Goal: Check status: Check status

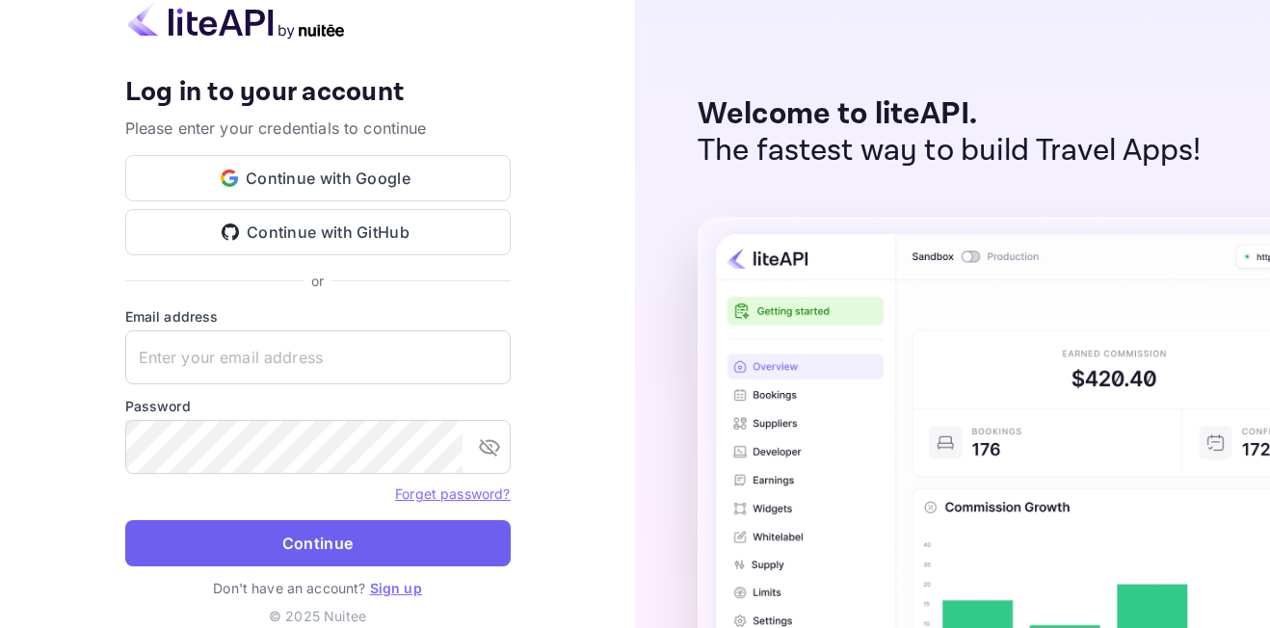
type input "[EMAIL_ADDRESS][DOMAIN_NAME]"
click at [304, 553] on button "Continue" at bounding box center [317, 543] width 385 height 46
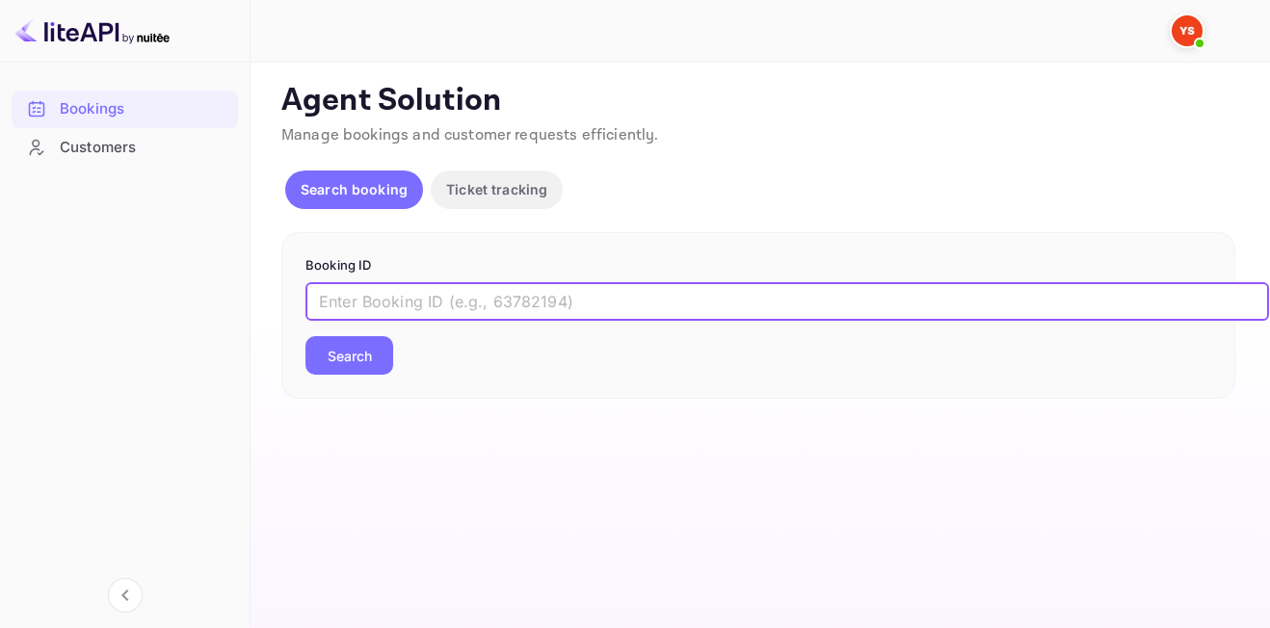
click at [382, 294] on input "text" at bounding box center [786, 301] width 963 height 39
paste input "9765370"
type input "9765370"
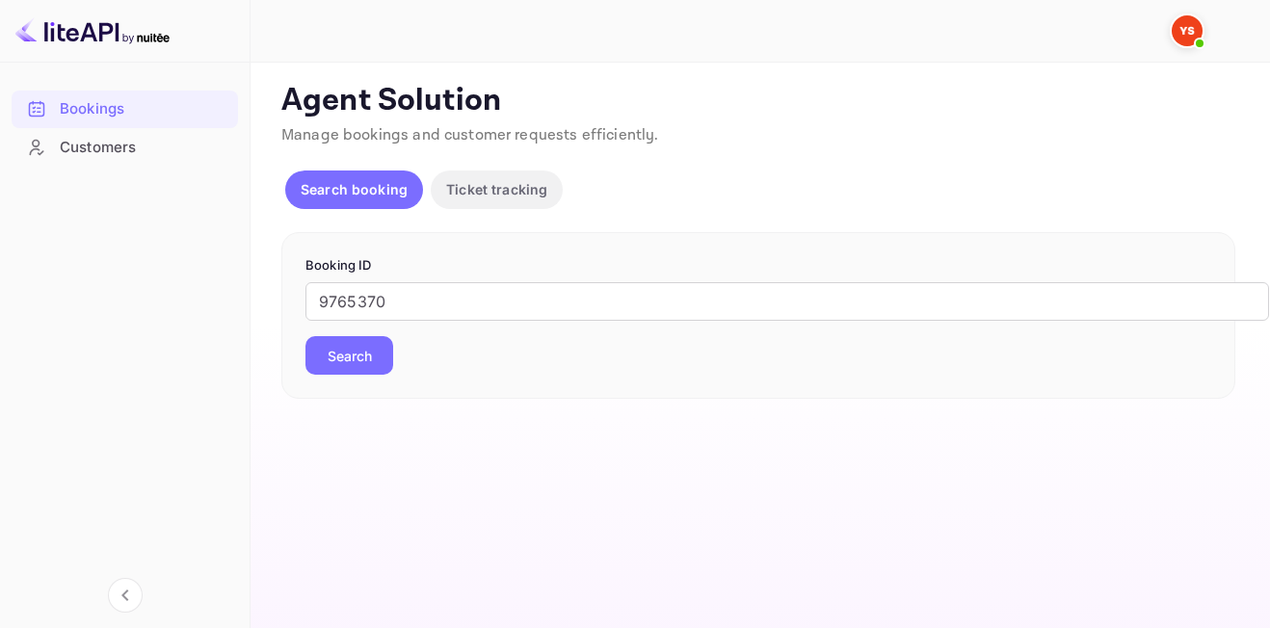
click at [363, 377] on div "Booking ID 9765370 ​ Search" at bounding box center [758, 316] width 954 height 168
click at [363, 370] on button "Search" at bounding box center [349, 355] width 88 height 39
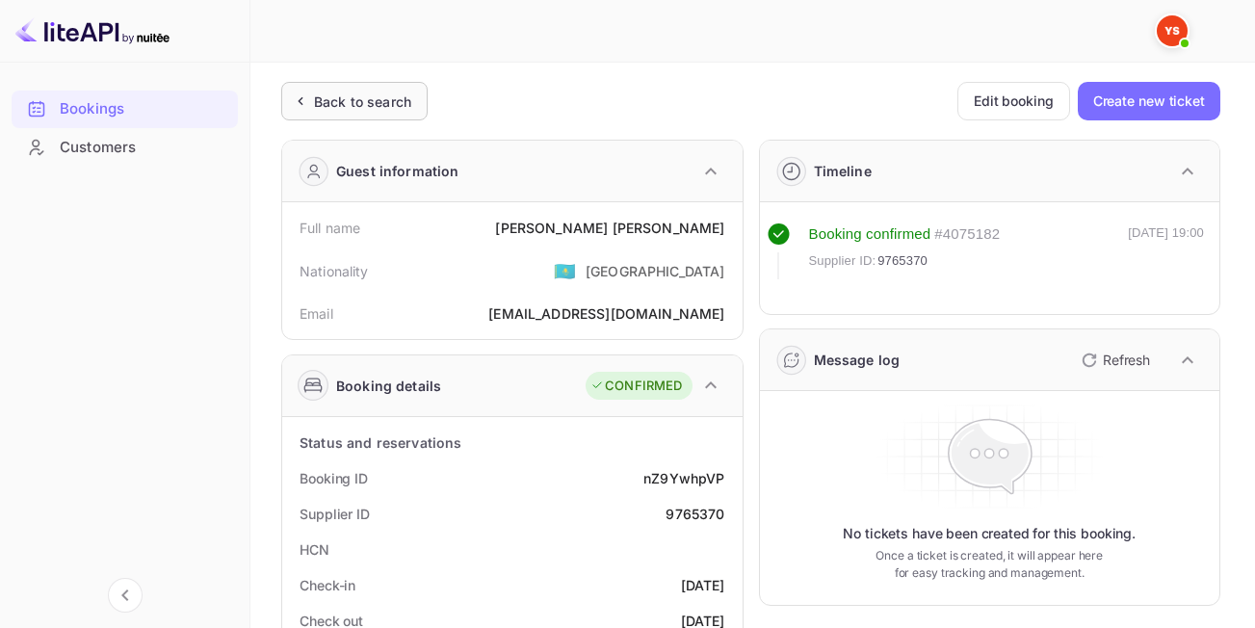
click at [396, 94] on div "Back to search" at bounding box center [362, 102] width 97 height 20
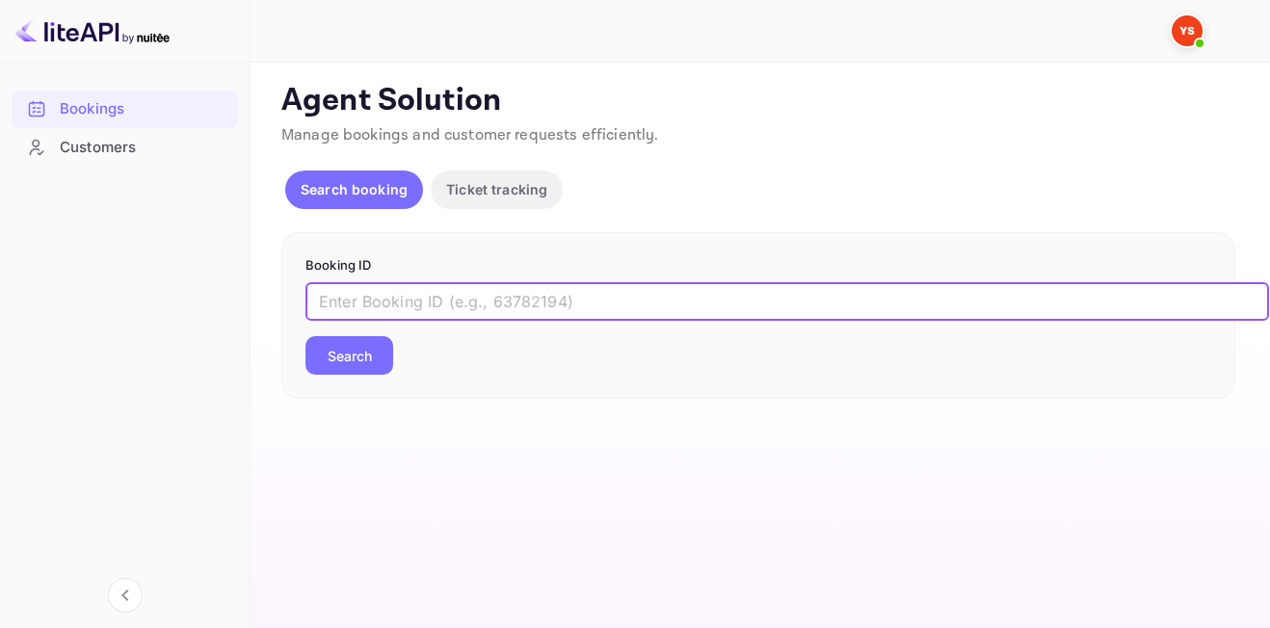
click at [543, 292] on input "text" at bounding box center [786, 301] width 963 height 39
paste input "9746065"
type input "9746065"
click at [305, 336] on button "Search" at bounding box center [349, 355] width 88 height 39
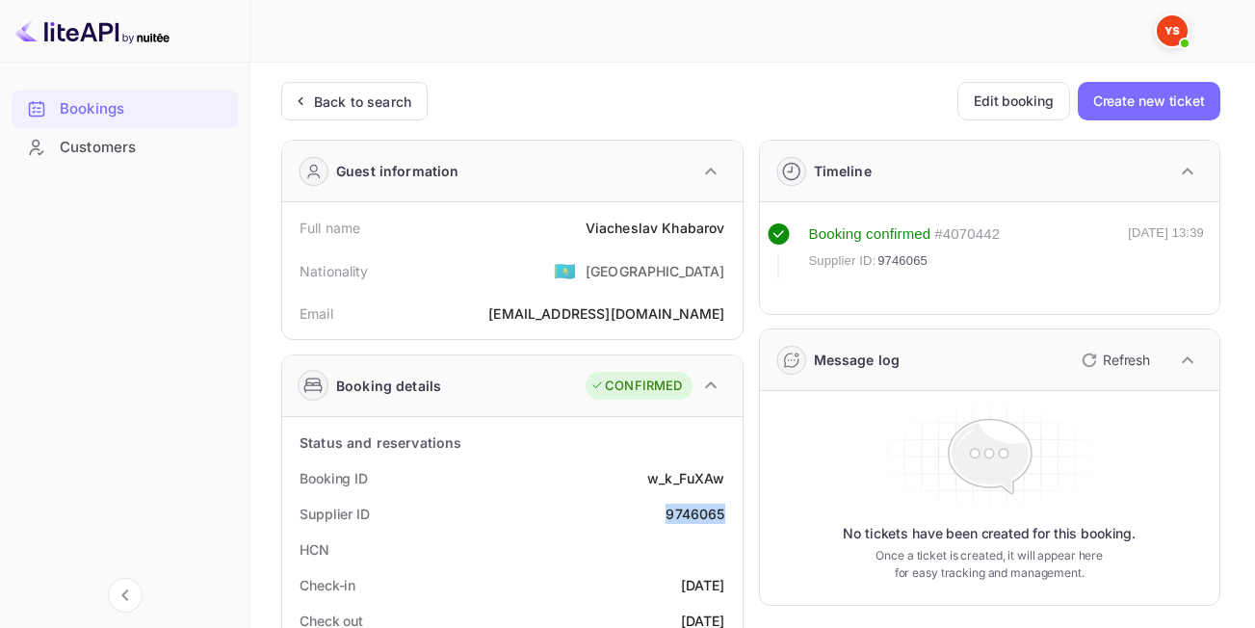
drag, startPoint x: 661, startPoint y: 511, endPoint x: 727, endPoint y: 517, distance: 66.7
click at [727, 517] on div "Supplier ID 9746065" at bounding box center [512, 514] width 445 height 36
copy div "9746065"
drag, startPoint x: 581, startPoint y: 231, endPoint x: 723, endPoint y: 235, distance: 142.6
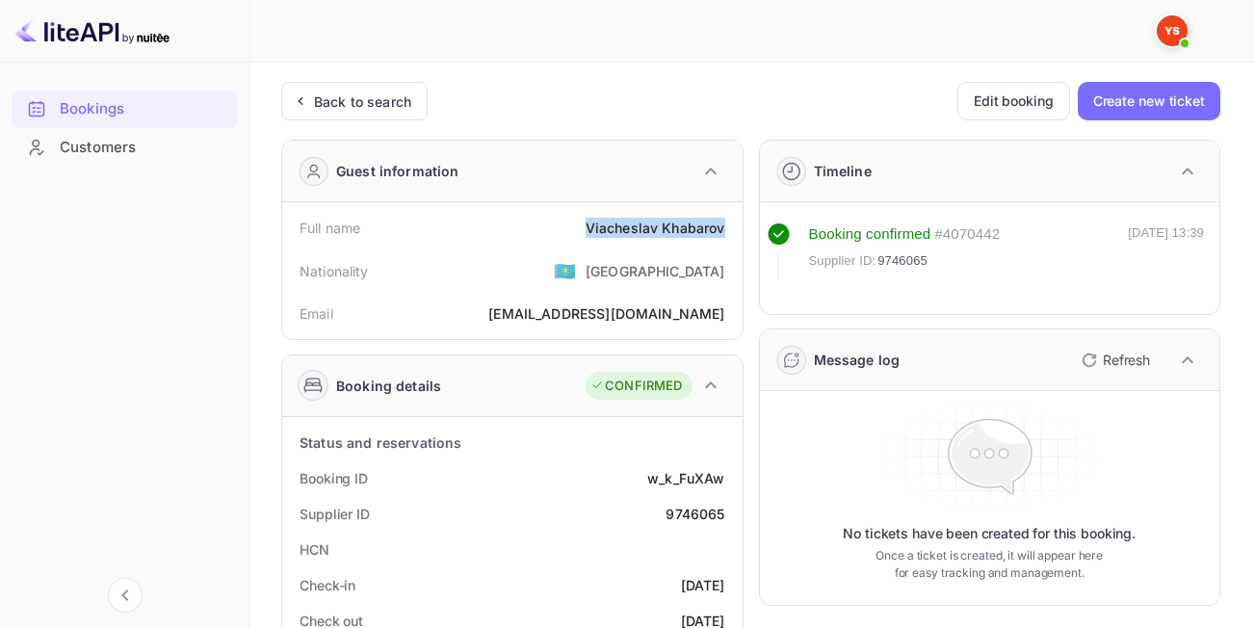
click at [723, 235] on div "Full name [PERSON_NAME]" at bounding box center [512, 228] width 445 height 36
copy div "[PERSON_NAME]"
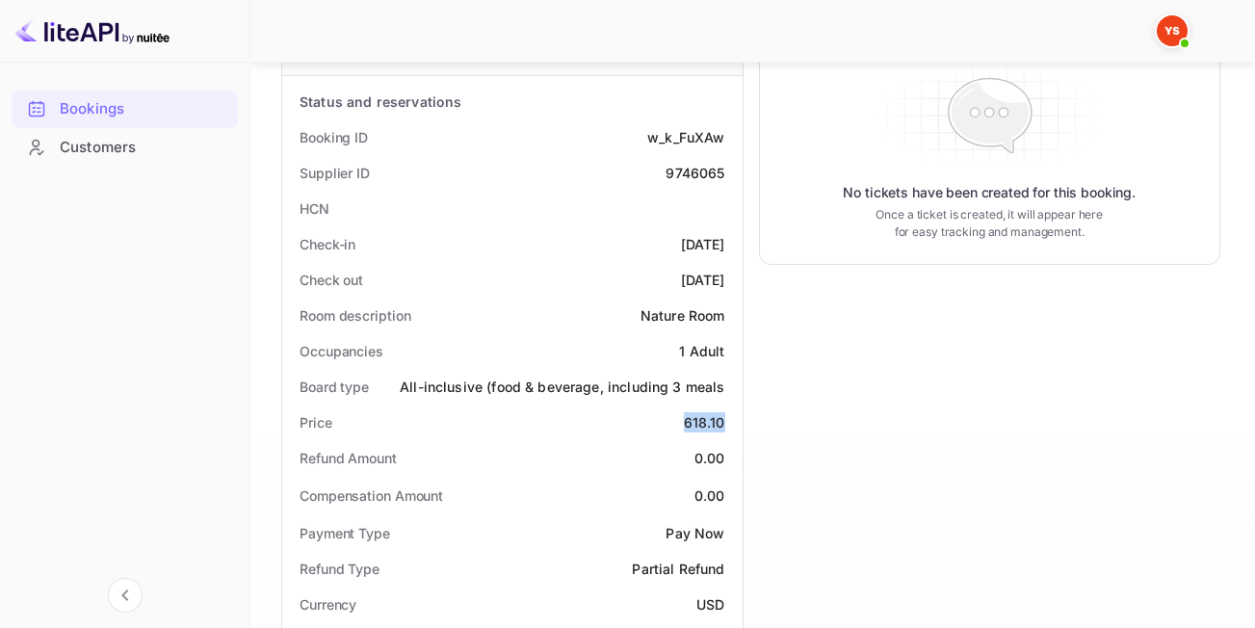
drag, startPoint x: 675, startPoint y: 421, endPoint x: 721, endPoint y: 417, distance: 45.4
click at [721, 417] on div "Price 618.10" at bounding box center [512, 423] width 445 height 36
copy div "618.10"
drag, startPoint x: 695, startPoint y: 602, endPoint x: 727, endPoint y: 605, distance: 31.9
click at [727, 605] on div "Currency USD" at bounding box center [512, 605] width 445 height 36
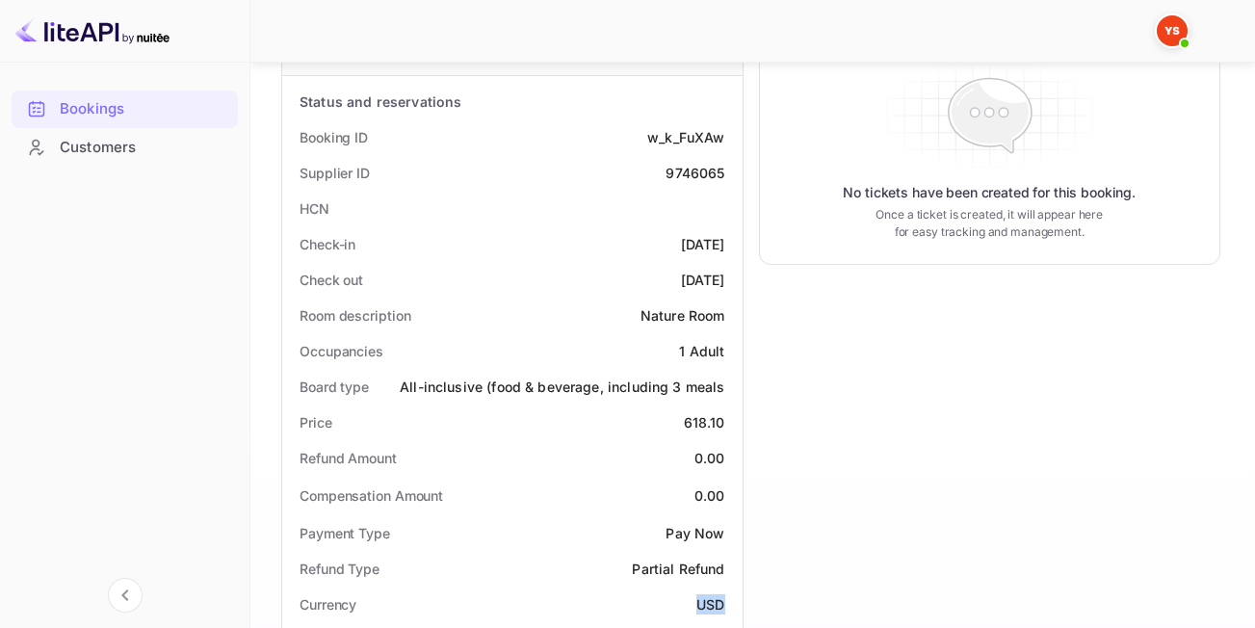
copy div "USD"
